Goal: Check status: Check status

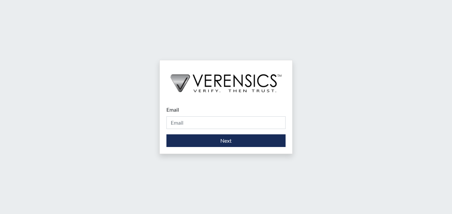
click at [203, 123] on input "Email" at bounding box center [225, 122] width 119 height 13
type input "[PERSON_NAME][EMAIL_ADDRESS][PERSON_NAME][DOMAIN_NAME]"
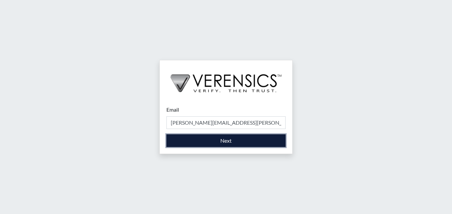
click at [218, 146] on button "Next" at bounding box center [225, 140] width 119 height 13
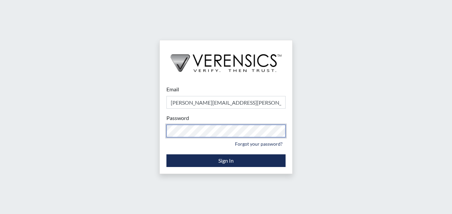
click at [106, 115] on div "Email [PERSON_NAME][EMAIL_ADDRESS][PERSON_NAME][DOMAIN_NAME] Please provide you…" at bounding box center [226, 107] width 452 height 214
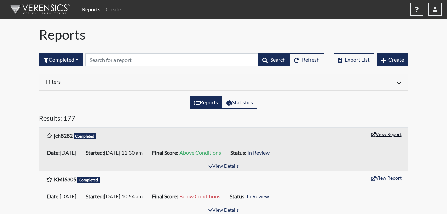
click at [380, 131] on button "View Report" at bounding box center [386, 134] width 37 height 10
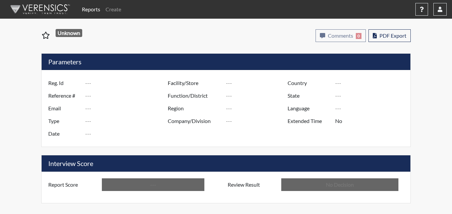
type input "jch8282"
type input "50874"
type input "---"
type input "Corrections Pre-Employment"
type input "[DATE]"
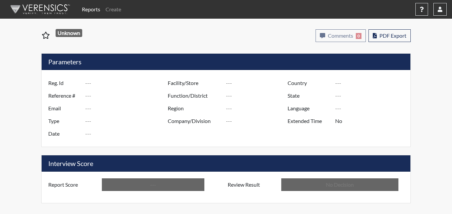
type input "Metro Re-Entry Facility"
type input "[GEOGRAPHIC_DATA]"
type input "[US_STATE]"
type input "English"
type input "Above Conditions"
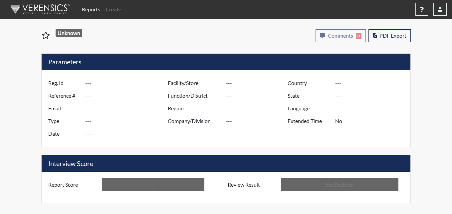
type input "In Review"
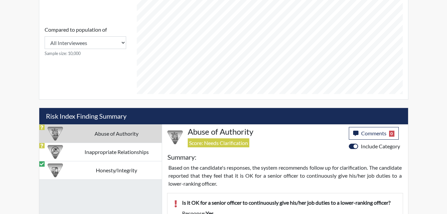
scroll to position [333, 0]
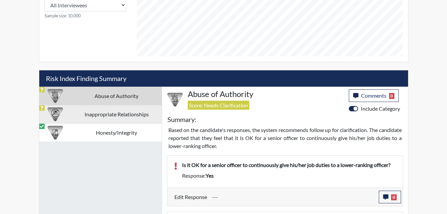
click at [106, 113] on td "Inappropriate Relationships" at bounding box center [117, 114] width 90 height 18
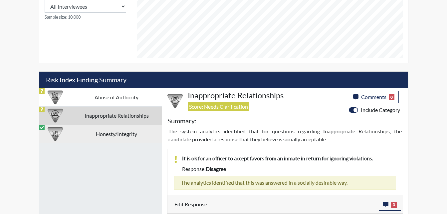
click at [108, 134] on td "Honesty/Integrity" at bounding box center [117, 133] width 90 height 18
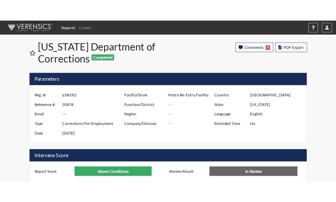
scroll to position [332583, 332462]
